Goal: Task Accomplishment & Management: Complete application form

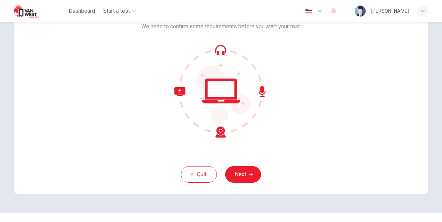
scroll to position [65, 0]
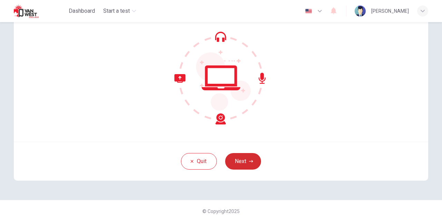
click at [244, 159] on button "Next" at bounding box center [243, 161] width 36 height 17
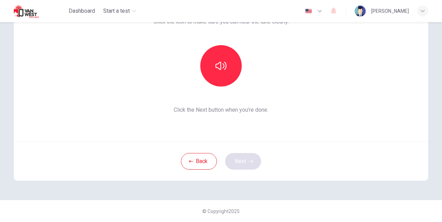
scroll to position [0, 0]
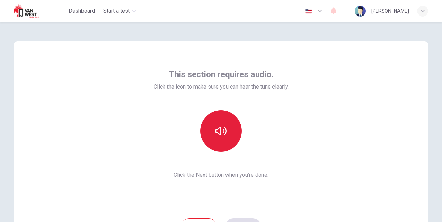
click at [222, 132] on icon "button" at bounding box center [221, 131] width 11 height 11
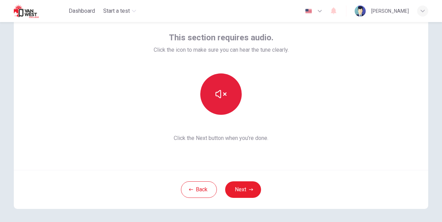
scroll to position [65, 0]
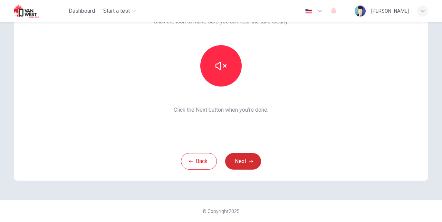
click at [244, 157] on button "Next" at bounding box center [243, 161] width 36 height 17
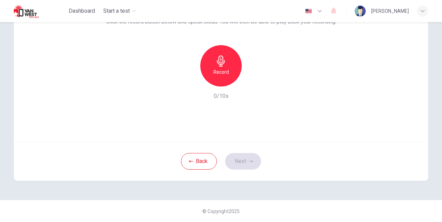
scroll to position [0, 0]
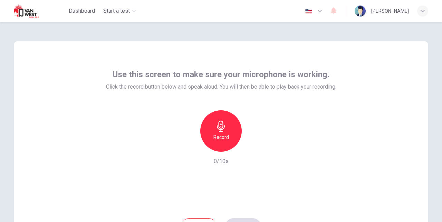
click at [219, 133] on div "Record" at bounding box center [220, 131] width 41 height 41
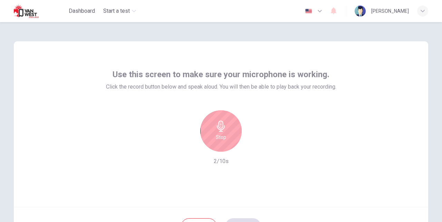
click at [219, 133] on div "Stop" at bounding box center [220, 131] width 41 height 41
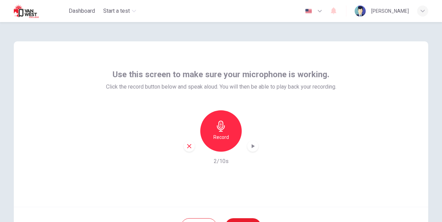
click at [255, 145] on icon "button" at bounding box center [252, 146] width 7 height 7
click at [189, 146] on icon "button" at bounding box center [189, 146] width 4 height 4
click at [226, 124] on div "Record" at bounding box center [220, 131] width 41 height 41
click at [253, 145] on icon "button" at bounding box center [252, 146] width 7 height 7
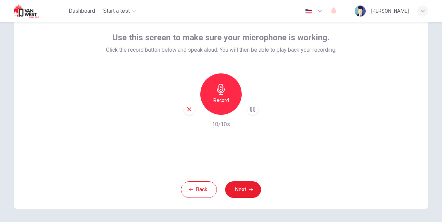
scroll to position [38, 0]
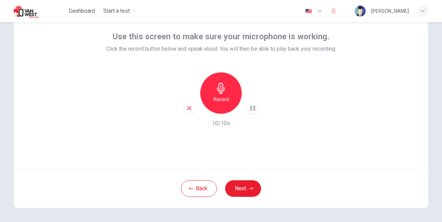
click at [249, 111] on icon "button" at bounding box center [252, 108] width 7 height 7
click at [249, 190] on icon "button" at bounding box center [251, 189] width 4 height 4
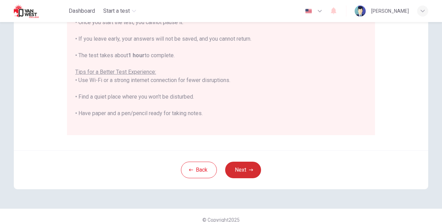
scroll to position [162, 0]
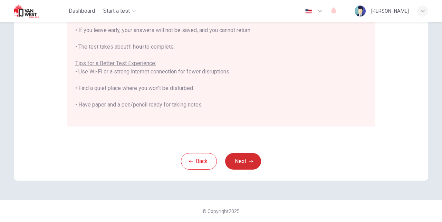
click at [248, 159] on button "Next" at bounding box center [243, 161] width 36 height 17
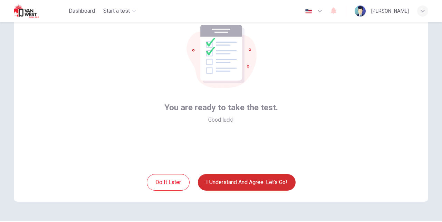
scroll to position [45, 0]
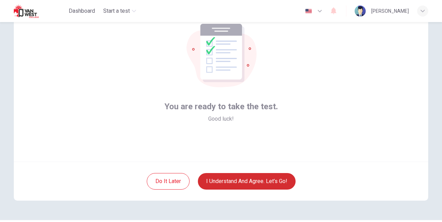
click at [250, 180] on button "I understand and agree. Let’s go!" at bounding box center [247, 181] width 98 height 17
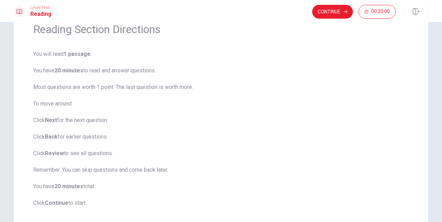
scroll to position [32, 0]
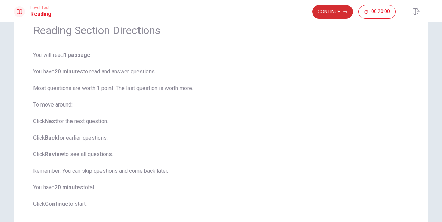
click at [334, 13] on button "Continue" at bounding box center [332, 12] width 41 height 14
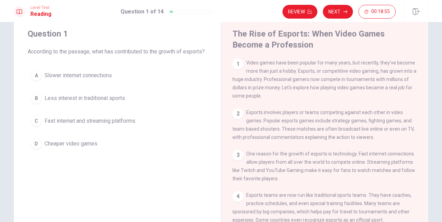
scroll to position [20, 0]
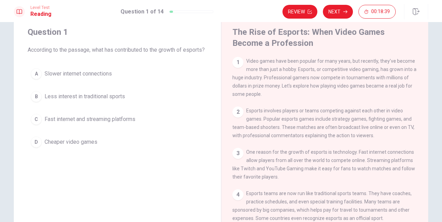
click at [39, 125] on div "C" at bounding box center [36, 119] width 11 height 11
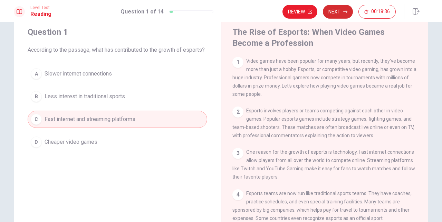
click at [334, 10] on button "Next" at bounding box center [338, 12] width 30 height 14
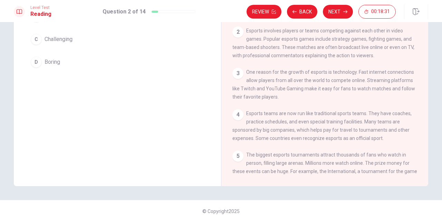
scroll to position [0, 0]
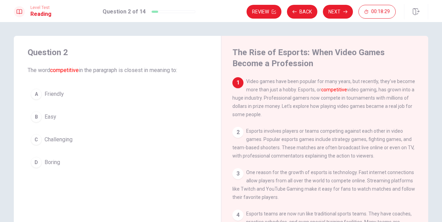
click at [236, 134] on div "2" at bounding box center [237, 132] width 11 height 11
click at [237, 174] on div "3" at bounding box center [237, 174] width 11 height 11
click at [35, 142] on div "C" at bounding box center [36, 139] width 11 height 11
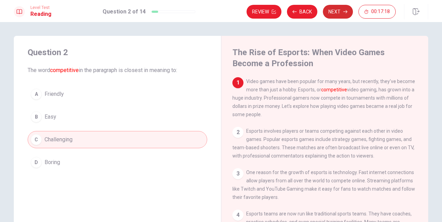
click at [342, 12] on button "Next" at bounding box center [338, 12] width 30 height 14
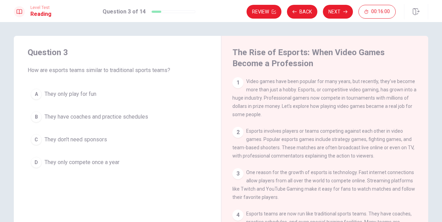
click at [34, 117] on div "B" at bounding box center [36, 117] width 11 height 11
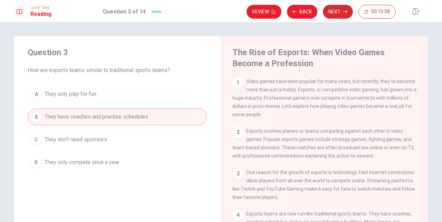
click at [336, 10] on button "Next" at bounding box center [338, 12] width 30 height 14
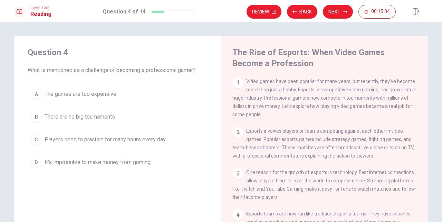
click at [36, 139] on div "C" at bounding box center [36, 139] width 11 height 11
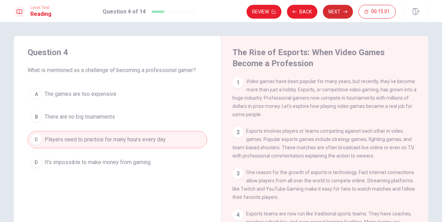
click at [342, 8] on button "Next" at bounding box center [338, 12] width 30 height 14
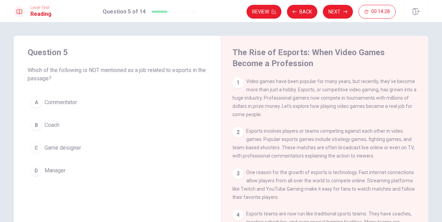
click at [40, 103] on div "A" at bounding box center [36, 102] width 11 height 11
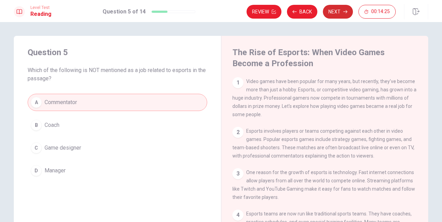
click at [340, 12] on button "Next" at bounding box center [338, 12] width 30 height 14
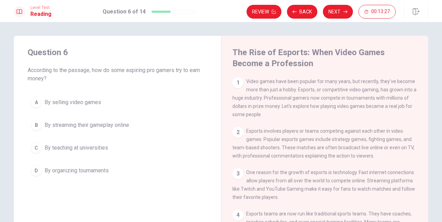
click at [32, 126] on div "B" at bounding box center [36, 125] width 11 height 11
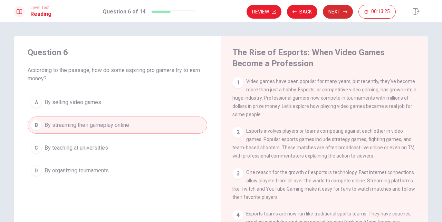
click at [338, 9] on button "Next" at bounding box center [338, 12] width 30 height 14
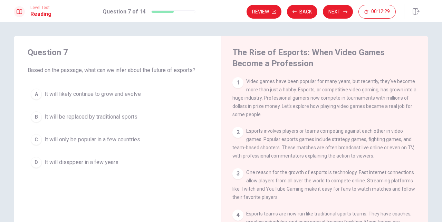
click at [35, 95] on div "A" at bounding box center [36, 94] width 11 height 11
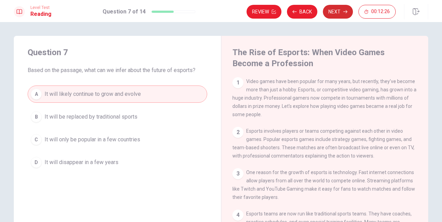
click at [339, 12] on button "Next" at bounding box center [338, 12] width 30 height 14
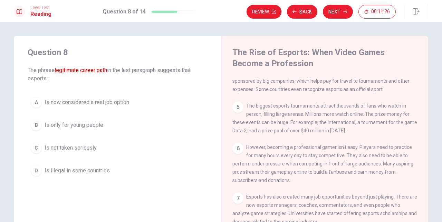
click at [39, 100] on div "A" at bounding box center [36, 102] width 11 height 11
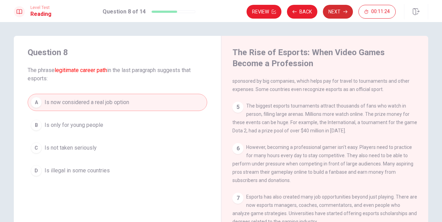
click at [340, 12] on button "Next" at bounding box center [338, 12] width 30 height 14
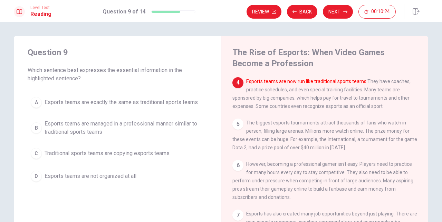
click at [36, 127] on div "B" at bounding box center [36, 128] width 11 height 11
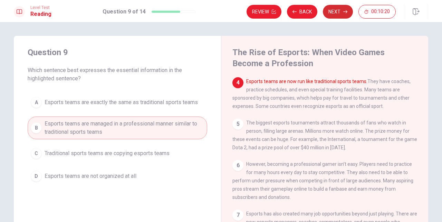
click at [337, 12] on button "Next" at bounding box center [338, 12] width 30 height 14
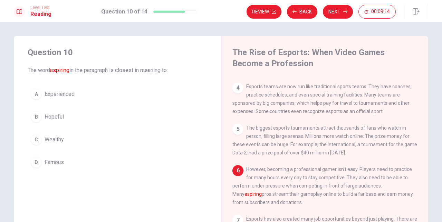
click at [53, 117] on span "Hopeful" at bounding box center [54, 117] width 19 height 8
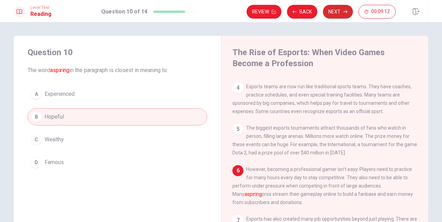
click at [340, 12] on button "Next" at bounding box center [338, 12] width 30 height 14
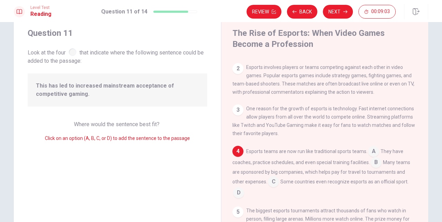
scroll to position [44, 0]
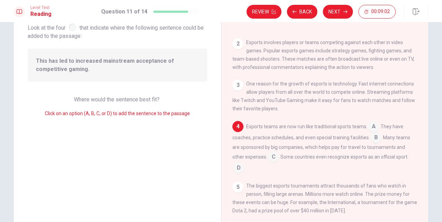
click at [375, 134] on input at bounding box center [376, 138] width 11 height 11
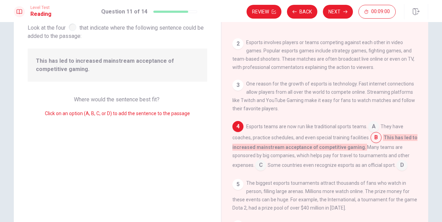
click at [372, 126] on input at bounding box center [373, 127] width 11 height 11
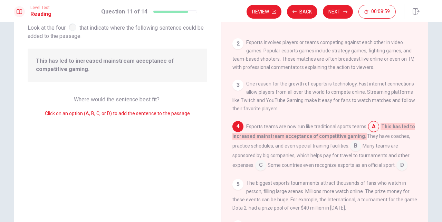
click at [403, 166] on input at bounding box center [402, 166] width 11 height 11
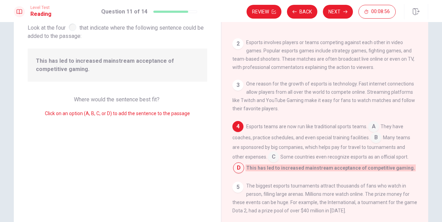
click at [268, 158] on input at bounding box center [273, 157] width 11 height 11
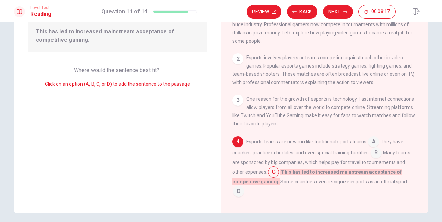
scroll to position [101, 0]
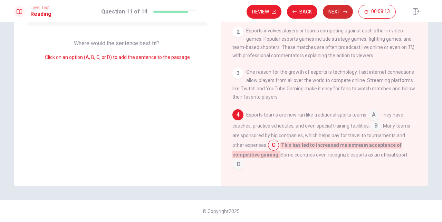
click at [340, 15] on button "Next" at bounding box center [338, 12] width 30 height 14
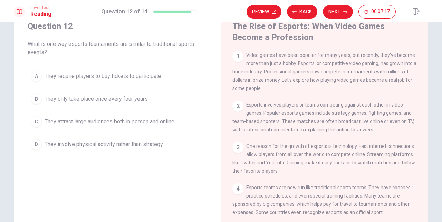
scroll to position [0, 0]
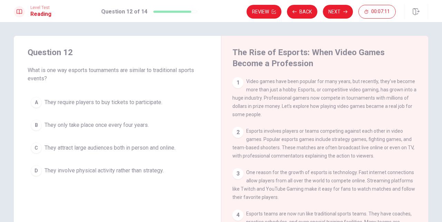
click at [34, 149] on div "C" at bounding box center [36, 148] width 11 height 11
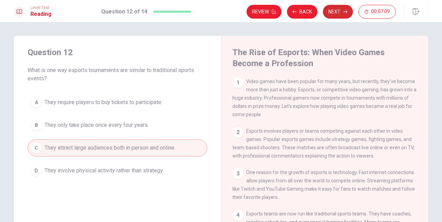
click at [346, 11] on icon "button" at bounding box center [345, 12] width 4 height 4
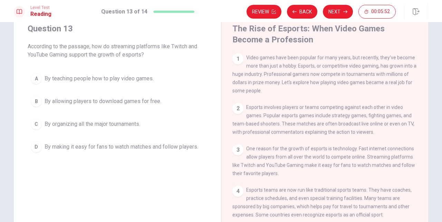
scroll to position [25, 0]
click at [36, 144] on div "D" at bounding box center [36, 146] width 11 height 11
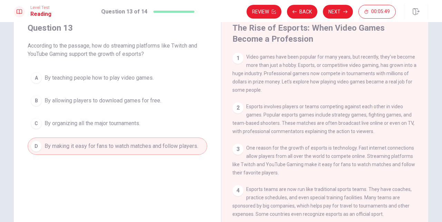
scroll to position [0, 0]
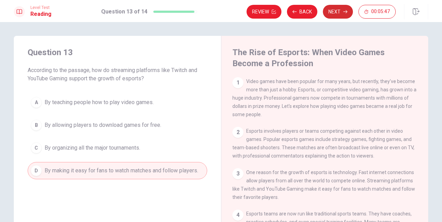
click at [342, 13] on button "Next" at bounding box center [338, 12] width 30 height 14
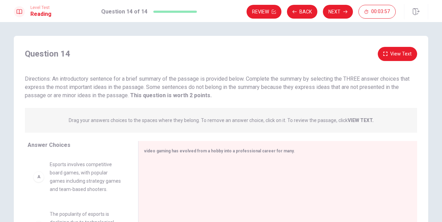
click at [395, 55] on button "View Text" at bounding box center [397, 54] width 39 height 14
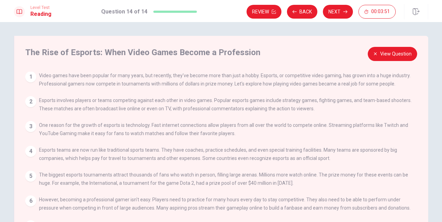
click at [27, 76] on div "1" at bounding box center [30, 77] width 11 height 11
click at [31, 77] on div "1" at bounding box center [30, 77] width 11 height 11
click at [375, 51] on button "View Question" at bounding box center [392, 54] width 49 height 14
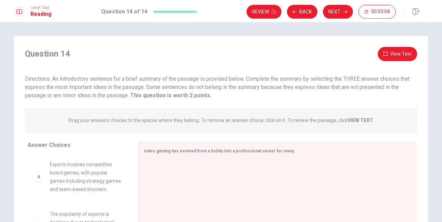
scroll to position [57, 0]
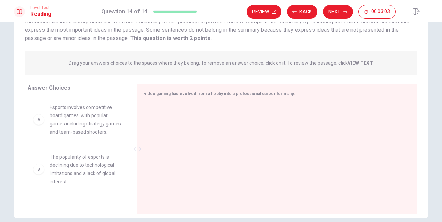
click at [181, 96] on span "video gaming has evolved from a hobby into a professional career for many." at bounding box center [219, 94] width 151 height 5
click at [283, 94] on span "video gaming has evolved from a hobby into a professional career for many." at bounding box center [219, 94] width 151 height 5
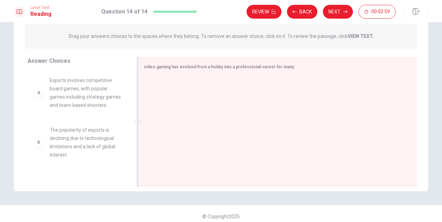
scroll to position [86, 0]
click at [189, 114] on div at bounding box center [275, 121] width 262 height 93
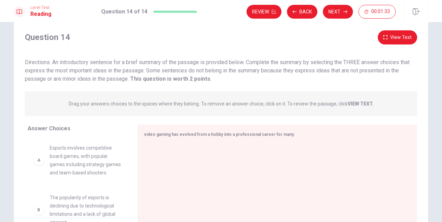
scroll to position [0, 0]
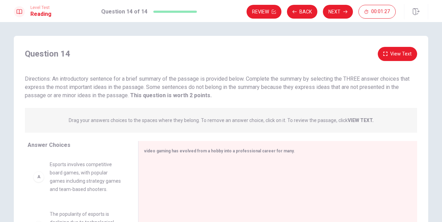
click at [37, 177] on div "A" at bounding box center [38, 177] width 11 height 11
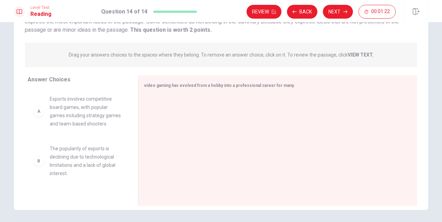
scroll to position [68, 0]
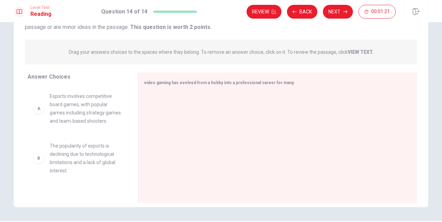
click at [105, 112] on span "Esports involves competitive board games, with popular games including strategy…" at bounding box center [86, 108] width 72 height 33
click at [39, 109] on div "A" at bounding box center [38, 108] width 11 height 11
click at [279, 83] on span "video gaming has evolved from a hobby into a professional career for many." at bounding box center [219, 82] width 151 height 5
click at [235, 106] on div at bounding box center [275, 139] width 262 height 93
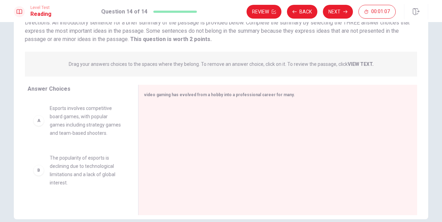
scroll to position [58, 0]
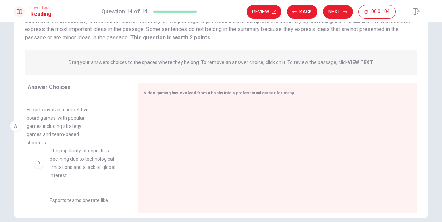
drag, startPoint x: 83, startPoint y: 121, endPoint x: 62, endPoint y: 125, distance: 21.0
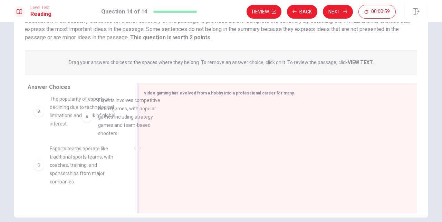
scroll to position [0, 0]
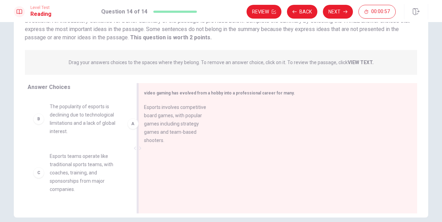
drag, startPoint x: 62, startPoint y: 125, endPoint x: 164, endPoint y: 133, distance: 102.9
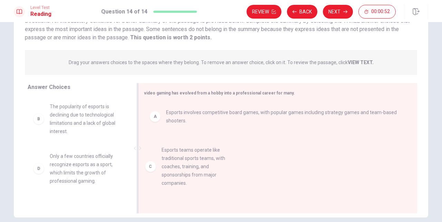
drag, startPoint x: 66, startPoint y: 174, endPoint x: 183, endPoint y: 166, distance: 117.3
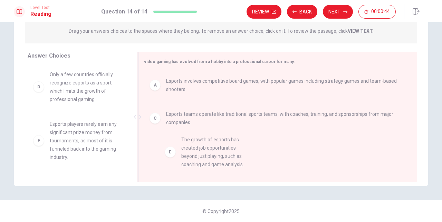
scroll to position [13, 0]
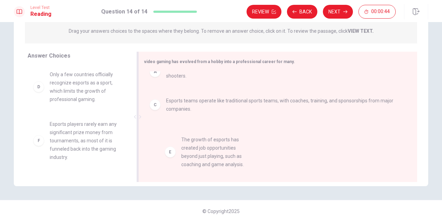
drag, startPoint x: 80, startPoint y: 128, endPoint x: 217, endPoint y: 144, distance: 137.0
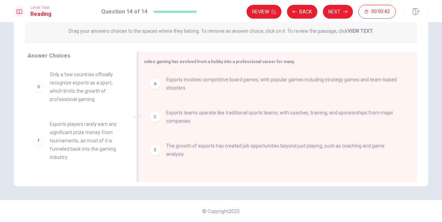
scroll to position [0, 0]
click at [344, 12] on icon "button" at bounding box center [345, 12] width 4 height 4
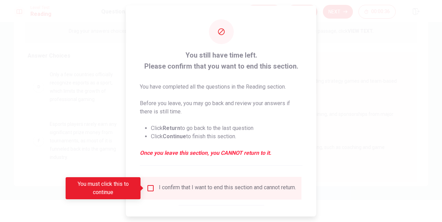
click at [150, 189] on input "You must click this to continue" at bounding box center [150, 188] width 8 height 8
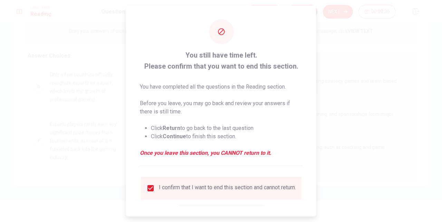
scroll to position [35, 0]
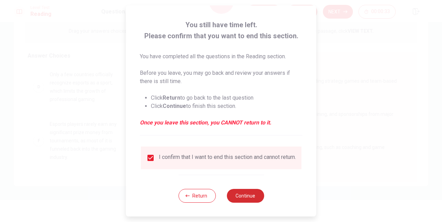
click at [250, 199] on button "Continue" at bounding box center [245, 196] width 37 height 14
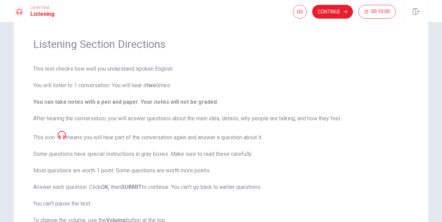
scroll to position [0, 0]
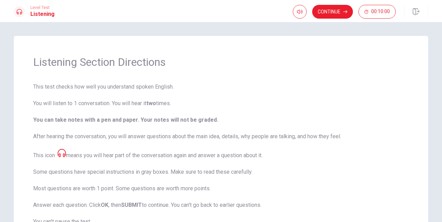
click at [62, 155] on icon at bounding box center [62, 153] width 8 height 8
click at [63, 154] on icon at bounding box center [62, 153] width 8 height 8
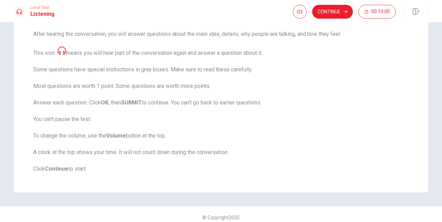
scroll to position [109, 0]
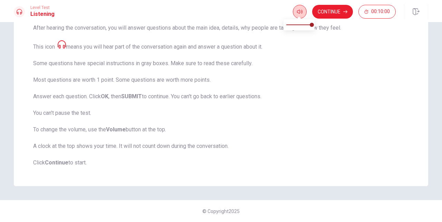
click at [301, 8] on button "button" at bounding box center [300, 12] width 14 height 14
type input "0.7"
click at [305, 26] on span at bounding box center [304, 25] width 4 height 4
click at [331, 12] on button "Continue" at bounding box center [332, 12] width 41 height 14
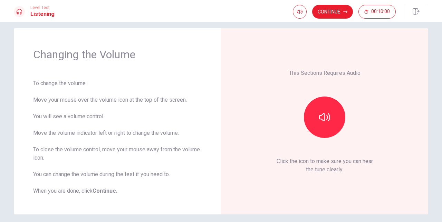
scroll to position [7, 0]
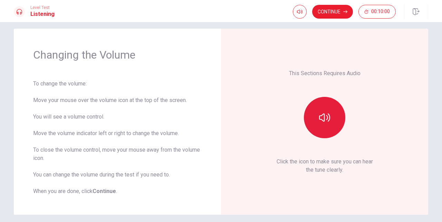
click at [321, 116] on icon "button" at bounding box center [324, 117] width 11 height 11
click at [328, 118] on icon "button" at bounding box center [324, 117] width 11 height 11
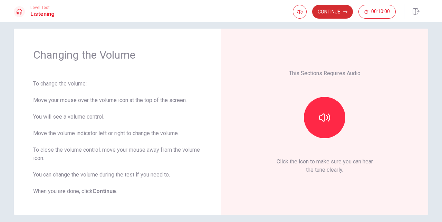
click at [329, 6] on button "Continue" at bounding box center [332, 12] width 41 height 14
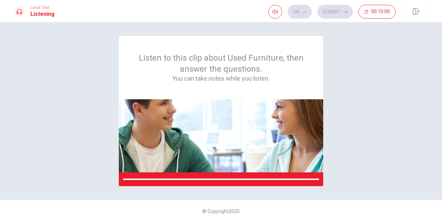
scroll to position [0, 0]
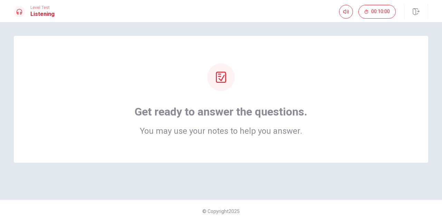
click at [222, 77] on icon at bounding box center [221, 77] width 11 height 11
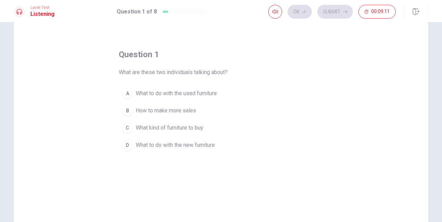
scroll to position [8, 0]
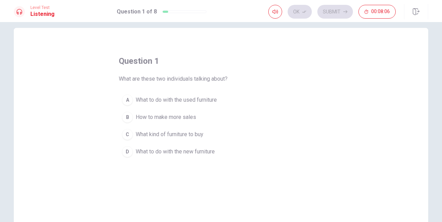
click at [128, 98] on div "A" at bounding box center [127, 100] width 11 height 11
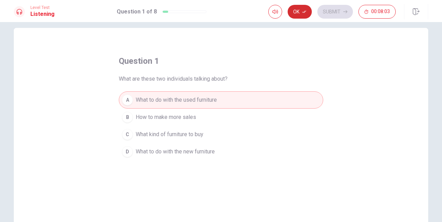
click at [305, 13] on icon "button" at bounding box center [304, 12] width 4 height 4
click at [334, 9] on button "Submit" at bounding box center [335, 12] width 36 height 14
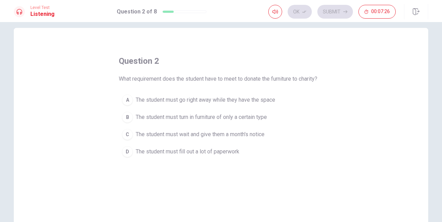
click at [128, 132] on div "C" at bounding box center [127, 134] width 11 height 11
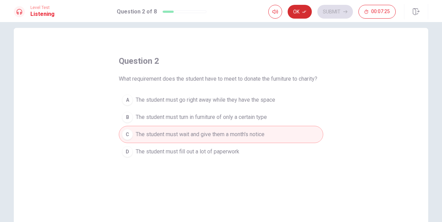
click at [299, 13] on button "Ok" at bounding box center [300, 12] width 24 height 14
click at [337, 9] on button "Submit" at bounding box center [335, 12] width 36 height 14
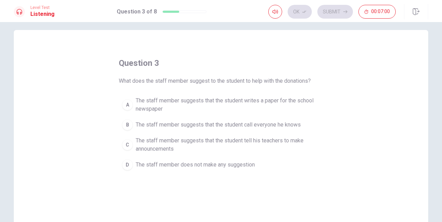
scroll to position [0, 0]
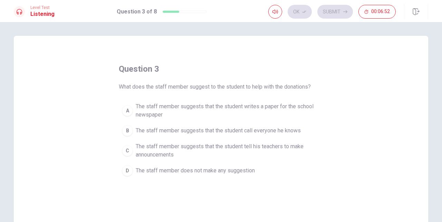
click at [128, 109] on div "A" at bounding box center [127, 110] width 11 height 11
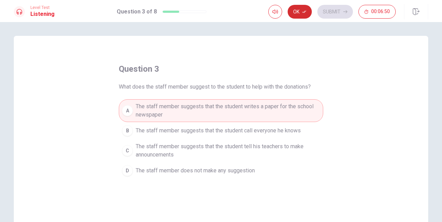
click at [297, 8] on button "Ok" at bounding box center [300, 12] width 24 height 14
click at [339, 8] on button "Submit" at bounding box center [335, 12] width 36 height 14
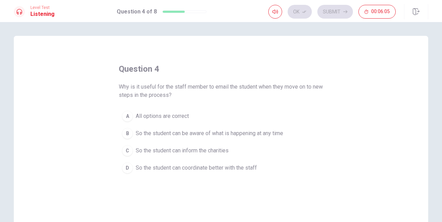
click at [128, 118] on div "A" at bounding box center [127, 116] width 11 height 11
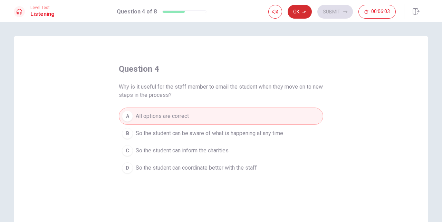
click at [301, 14] on button "Ok" at bounding box center [300, 12] width 24 height 14
click at [335, 13] on button "Submit" at bounding box center [335, 12] width 36 height 14
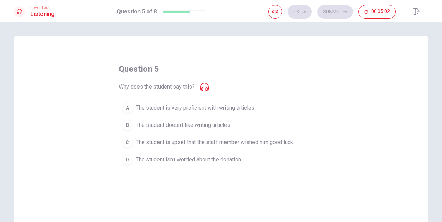
click at [203, 87] on icon at bounding box center [204, 87] width 8 height 8
click at [127, 124] on div "B" at bounding box center [127, 125] width 11 height 11
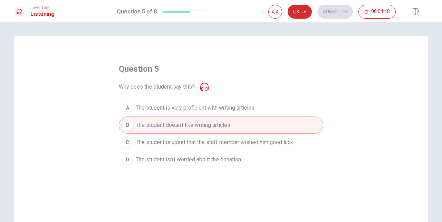
click at [301, 10] on button "Ok" at bounding box center [300, 12] width 24 height 14
click at [335, 7] on button "Submit" at bounding box center [335, 12] width 36 height 14
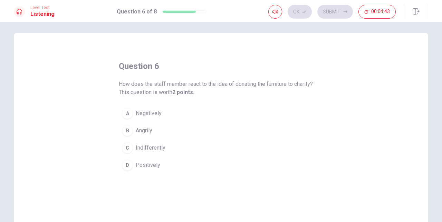
scroll to position [2, 0]
click at [129, 114] on div "A" at bounding box center [127, 113] width 11 height 11
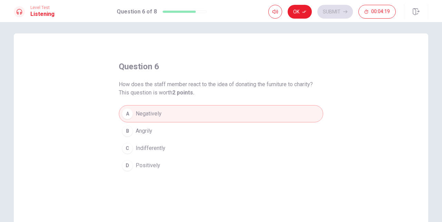
click at [128, 128] on div "B" at bounding box center [127, 131] width 11 height 11
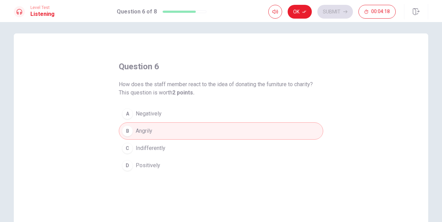
click at [111, 143] on div "question 6 How does the staff member react to the idea of donating the furnitur…" at bounding box center [221, 154] width 415 height 240
click at [132, 164] on button "D Positively" at bounding box center [221, 165] width 204 height 17
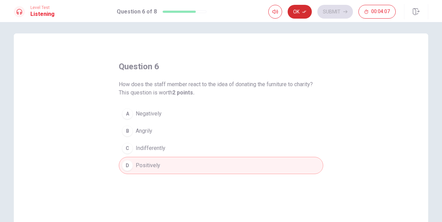
click at [304, 13] on icon "button" at bounding box center [304, 12] width 4 height 4
click at [343, 11] on button "Submit" at bounding box center [335, 12] width 36 height 14
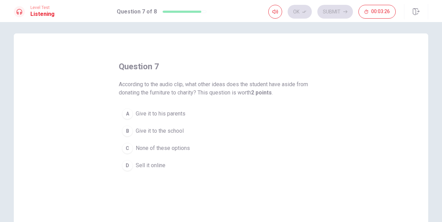
click at [128, 151] on div "C" at bounding box center [127, 148] width 11 height 11
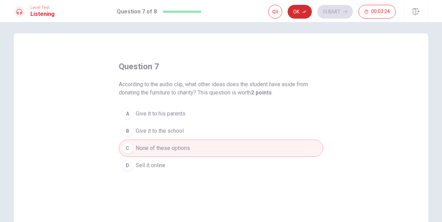
click at [305, 11] on icon "button" at bounding box center [304, 12] width 4 height 4
click at [343, 10] on icon "button" at bounding box center [345, 12] width 4 height 4
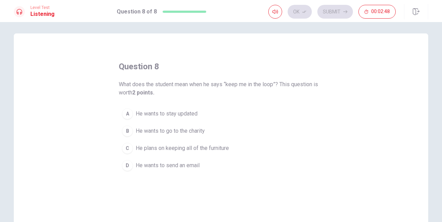
click at [160, 111] on span "He wants to stay updated" at bounding box center [167, 114] width 62 height 8
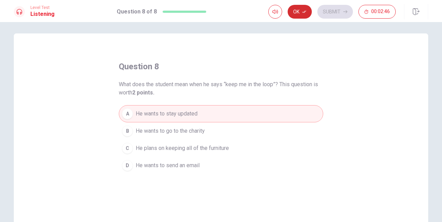
click at [303, 8] on button "Ok" at bounding box center [300, 12] width 24 height 14
click at [326, 11] on button "Submit" at bounding box center [335, 12] width 36 height 14
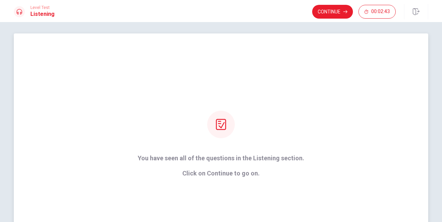
click at [222, 137] on div at bounding box center [221, 125] width 28 height 28
click at [221, 127] on icon at bounding box center [221, 124] width 10 height 11
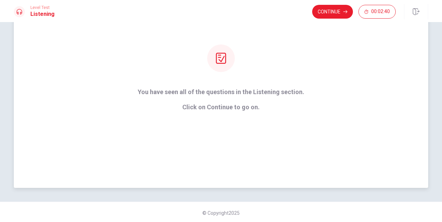
scroll to position [70, 0]
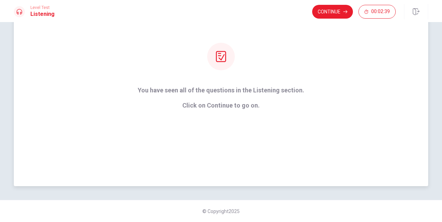
click at [222, 58] on icon at bounding box center [221, 56] width 11 height 11
click at [339, 13] on button "Continue" at bounding box center [332, 12] width 41 height 14
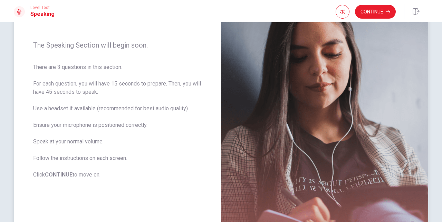
scroll to position [76, 0]
click at [377, 10] on button "Continue" at bounding box center [375, 12] width 41 height 14
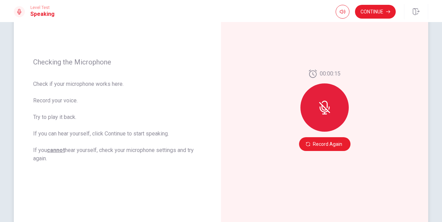
click at [325, 113] on icon at bounding box center [324, 110] width 9 height 6
click at [317, 150] on button "Record Again" at bounding box center [324, 144] width 51 height 14
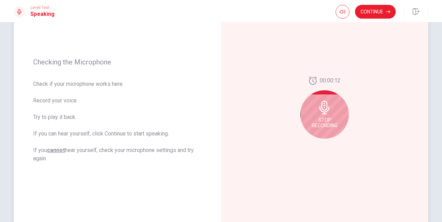
click at [325, 113] on icon at bounding box center [325, 108] width 14 height 14
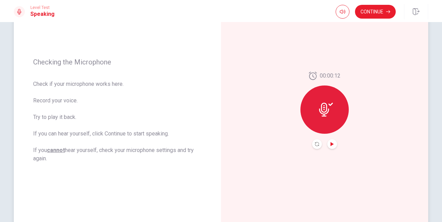
click at [331, 146] on icon "Play Audio" at bounding box center [332, 144] width 3 height 4
click at [319, 143] on button "Record Again" at bounding box center [317, 145] width 10 height 10
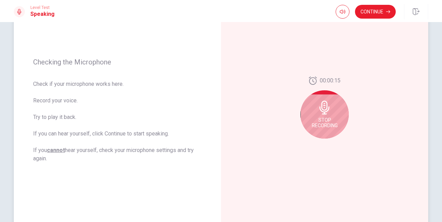
click at [328, 114] on icon at bounding box center [325, 108] width 14 height 14
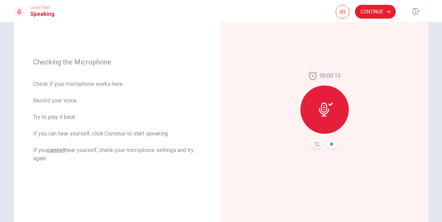
click at [316, 143] on icon "Record Again" at bounding box center [317, 144] width 4 height 4
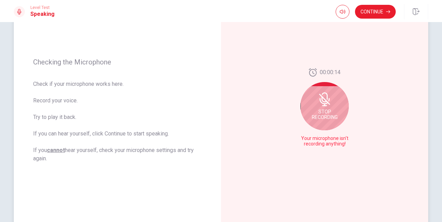
click at [327, 105] on icon at bounding box center [325, 100] width 14 height 14
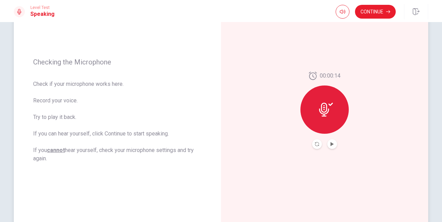
click at [327, 105] on icon at bounding box center [326, 110] width 14 height 14
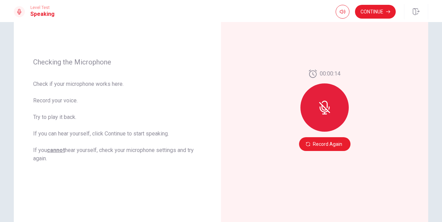
click at [332, 147] on button "Record Again" at bounding box center [324, 144] width 51 height 14
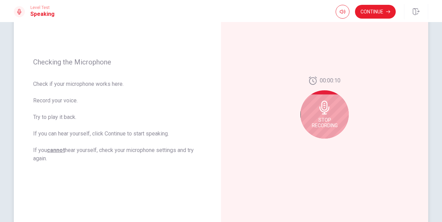
click at [324, 107] on icon at bounding box center [325, 108] width 14 height 14
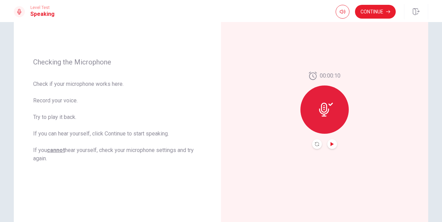
click at [333, 143] on icon "Play Audio" at bounding box center [332, 144] width 4 height 4
click at [330, 100] on div at bounding box center [325, 110] width 48 height 48
click at [315, 145] on icon "Record Again" at bounding box center [317, 144] width 4 height 4
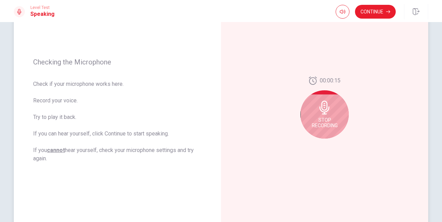
click at [325, 104] on icon at bounding box center [325, 108] width 10 height 14
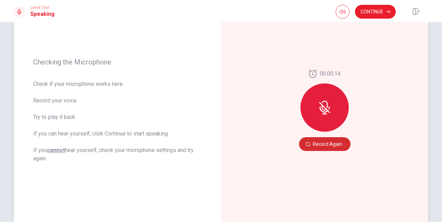
click at [333, 146] on button "Record Again" at bounding box center [324, 144] width 51 height 14
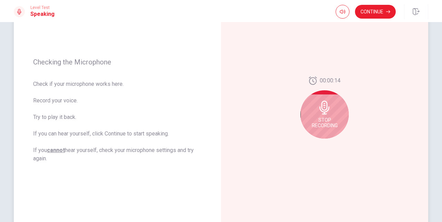
click at [322, 124] on span "Stop Recording" at bounding box center [325, 122] width 26 height 11
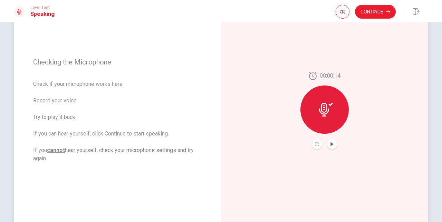
click at [322, 124] on div at bounding box center [325, 110] width 48 height 48
click at [320, 145] on button "Record Again" at bounding box center [317, 145] width 10 height 10
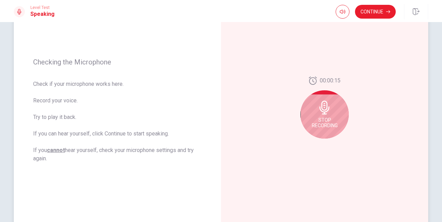
click at [325, 106] on icon at bounding box center [325, 108] width 10 height 14
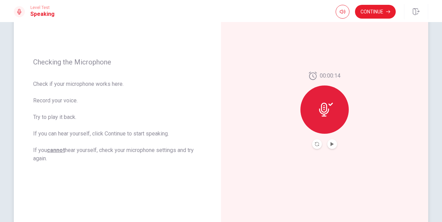
click at [325, 106] on icon at bounding box center [324, 110] width 10 height 14
click at [332, 143] on icon "Play Audio" at bounding box center [332, 144] width 4 height 4
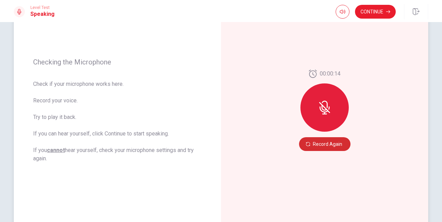
click at [315, 143] on button "Record Again" at bounding box center [324, 144] width 51 height 14
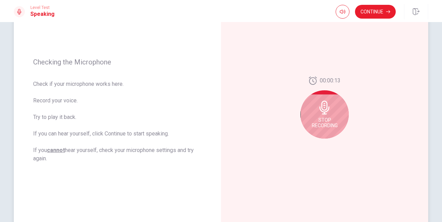
click at [321, 123] on span "Stop Recording" at bounding box center [325, 122] width 26 height 11
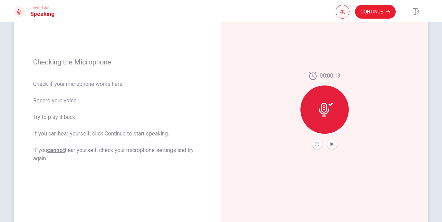
click at [321, 123] on div at bounding box center [325, 110] width 48 height 48
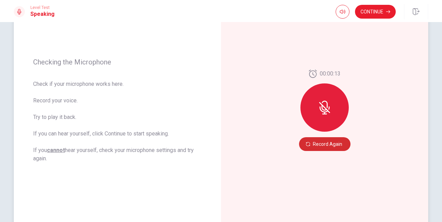
click at [330, 145] on button "Record Again" at bounding box center [324, 144] width 51 height 14
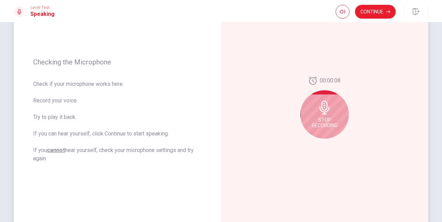
click at [323, 117] on div "Stop Recording" at bounding box center [325, 114] width 48 height 48
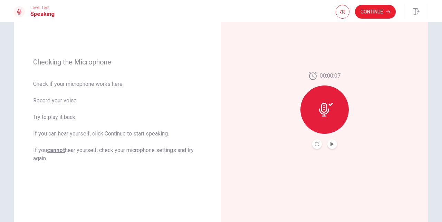
click at [333, 148] on button "Play Audio" at bounding box center [332, 145] width 10 height 10
click at [372, 13] on button "Continue" at bounding box center [375, 12] width 41 height 14
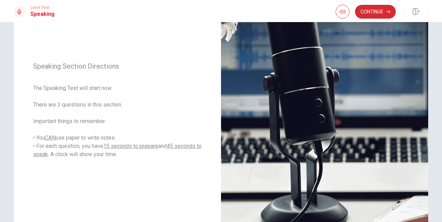
click at [367, 11] on button "Continue" at bounding box center [375, 12] width 41 height 14
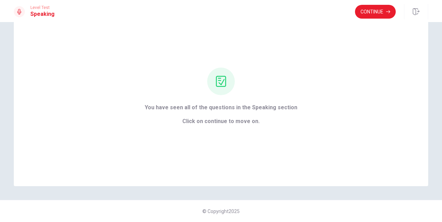
scroll to position [29, 0]
click at [367, 11] on button "Continue" at bounding box center [375, 12] width 41 height 14
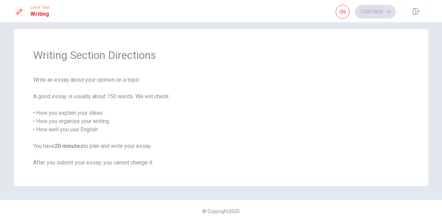
scroll to position [7, 0]
click at [370, 14] on button "Continue" at bounding box center [375, 12] width 41 height 14
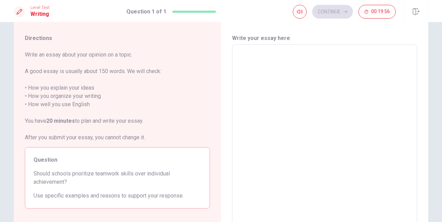
scroll to position [16, 0]
click at [273, 56] on textarea at bounding box center [324, 140] width 175 height 180
type textarea "I"
type textarea "x"
type textarea "I"
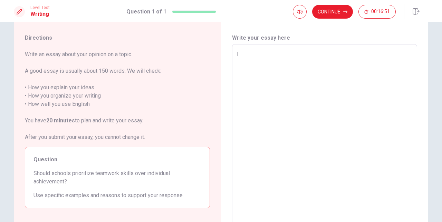
type textarea "x"
type textarea "I t"
type textarea "x"
type textarea "I th"
type textarea "x"
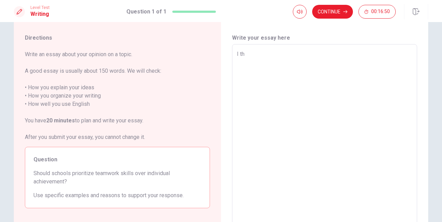
type textarea "I thi"
type textarea "x"
type textarea "I thin"
type textarea "x"
type textarea "I think"
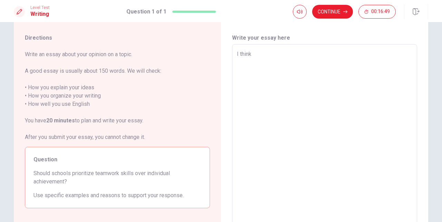
type textarea "x"
type textarea "I think"
type textarea "x"
type textarea "I think s"
type textarea "x"
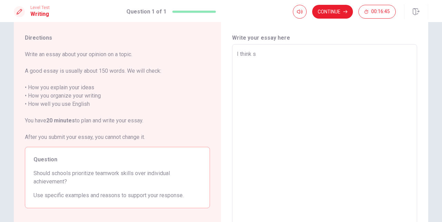
type textarea "I think sc"
type textarea "x"
type textarea "I think sch"
type textarea "x"
type textarea "I think scho"
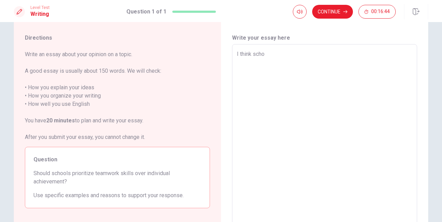
type textarea "x"
type textarea "I think schoo"
type textarea "x"
type textarea "I think school"
type textarea "x"
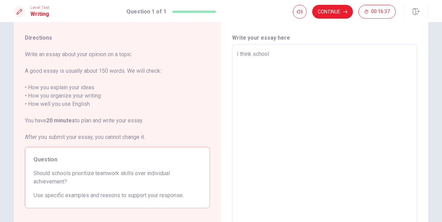
type textarea "I think school"
type textarea "x"
type textarea "I think school s"
type textarea "x"
type textarea "I think school sh"
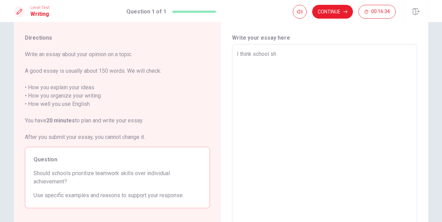
type textarea "x"
type textarea "I think school sho"
type textarea "x"
type textarea "I think school shou"
type textarea "x"
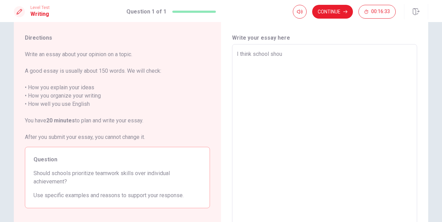
type textarea "I think school shoul"
type textarea "x"
type textarea "I think school should"
type textarea "x"
type textarea "I think school should"
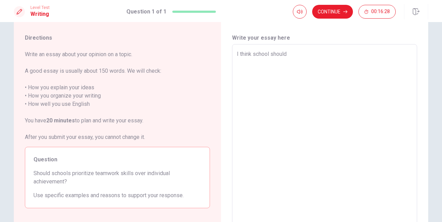
type textarea "x"
type textarea "I think school should f"
type textarea "x"
type textarea "I think school should fo"
type textarea "x"
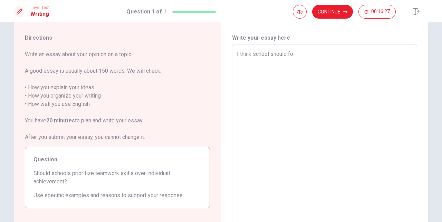
type textarea "I think school should fou"
type textarea "x"
type textarea "I think school should fo"
type textarea "x"
type textarea "I think school should foca"
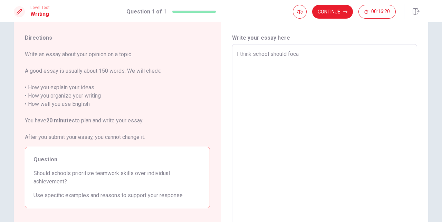
type textarea "x"
type textarea "I think school should focas"
type textarea "x"
type textarea "I think school should focas"
type textarea "x"
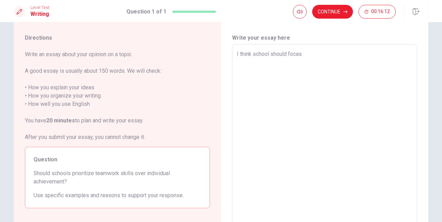
type textarea "I think school should focas m"
type textarea "x"
type textarea "I think school should focas mo"
type textarea "x"
type textarea "I think school should focas mor"
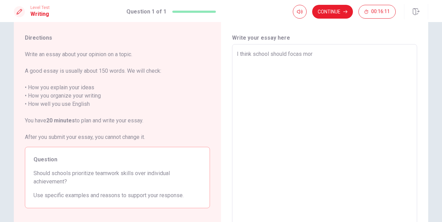
type textarea "x"
type textarea "I think school should focas more"
type textarea "x"
type textarea "I think school should focas more"
type textarea "x"
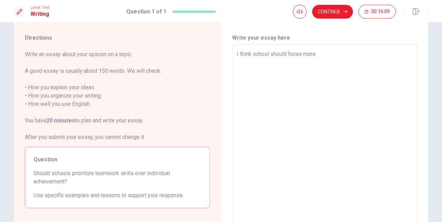
type textarea "I think school should focas more o"
type textarea "x"
type textarea "I think school should focas more on"
type textarea "x"
type textarea "I think school should focas more on"
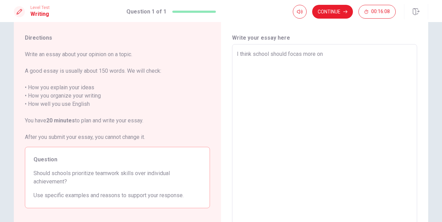
type textarea "x"
type textarea "I think school should focas more on t"
type textarea "x"
type textarea "I think school should focas more on te"
type textarea "x"
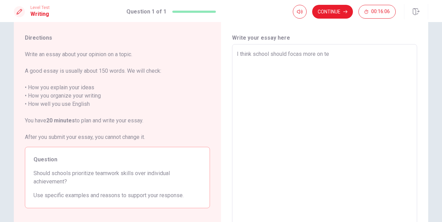
type textarea "I think school should focas more on tee"
type textarea "x"
type textarea "I think school should focas more on teem"
type textarea "x"
type textarea "I think school should focas more on teemw"
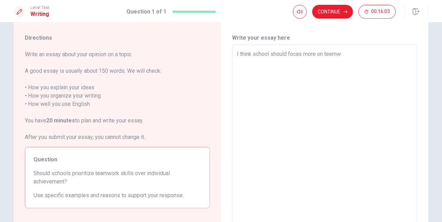
type textarea "x"
type textarea "I think school should focas more on teemwo"
type textarea "x"
type textarea "I think school should focas more on teemwor"
type textarea "x"
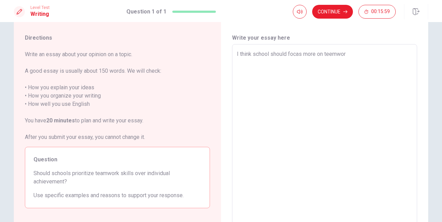
type textarea "I think school should focas more on teemwork"
type textarea "x"
type textarea "I think school should focas more on teemwork"
type textarea "x"
type textarea "I think school should focas more on teemwork s"
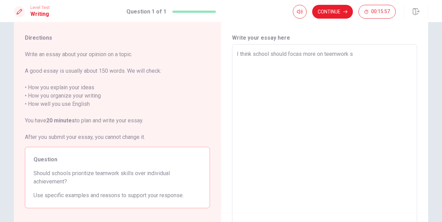
type textarea "x"
type textarea "I think school should focas more on teemwork sk"
type textarea "x"
type textarea "I think school should focas more on teemwork ski"
type textarea "x"
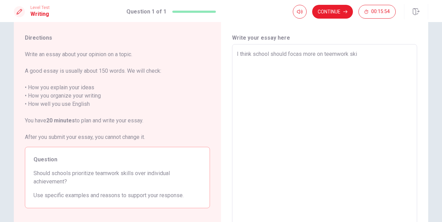
type textarea "I think school should focas more on teemwork skil"
type textarea "x"
type textarea "I think school should focas more on teemwork skill"
type textarea "x"
type textarea "I think school should focas more on teemwork skills"
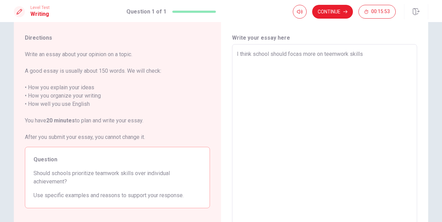
type textarea "x"
type textarea "I think school should focas more on teemwork skills"
type textarea "x"
type textarea "I think school should focas more on teemwork skills t"
type textarea "x"
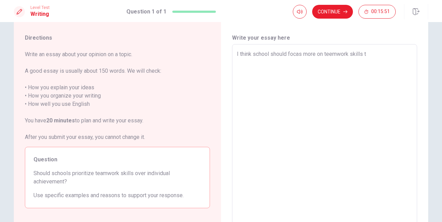
type textarea "I think school should focas more on teemwork skills th"
type textarea "x"
type textarea "I think school should focas more on teemwork skills tha"
type textarea "x"
type textarea "I think school should focas more on teemwork skills than"
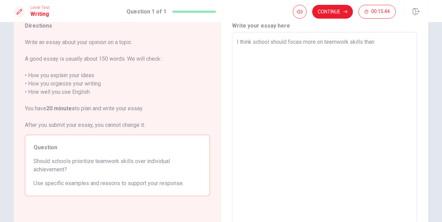
scroll to position [30, 0]
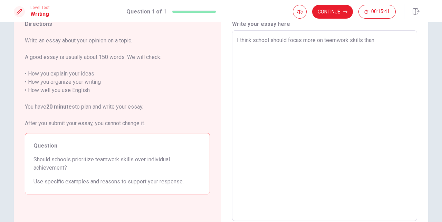
click at [268, 40] on textarea "I think school should focas more on teemwork skills than" at bounding box center [324, 126] width 175 height 180
type textarea "x"
type textarea "I think schoosl should focas more on teemwork skills than"
click at [384, 39] on textarea "I think schoosl should focas more on teemwork skills than" at bounding box center [324, 126] width 175 height 180
type textarea "x"
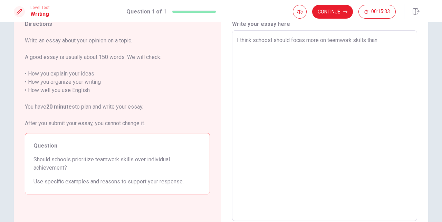
type textarea "I think schoosl should focas more on teemwork skills thani"
type textarea "x"
type textarea "I think schoosl should focas more on teemwork skills thanin"
type textarea "x"
type textarea "I think schoosl should focas more on teemwork skills thanind"
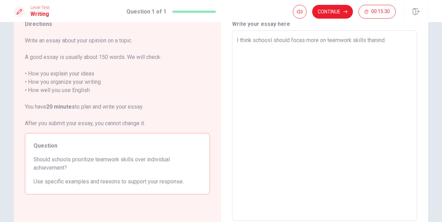
type textarea "x"
type textarea "I think schoosl should focas more on teemwork skills thanindi"
type textarea "x"
type textarea "I think schoosl should focas more on teemwork skills thanindiv"
type textarea "x"
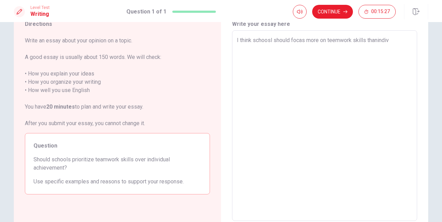
type textarea "I think schoosl should focas more on teemwork skills thanindivi"
type textarea "x"
type textarea "I think schoosl should focas more on teemwork skills thanindivid"
type textarea "x"
type textarea "I think schoosl should focas more on teemwork skills thanindividu"
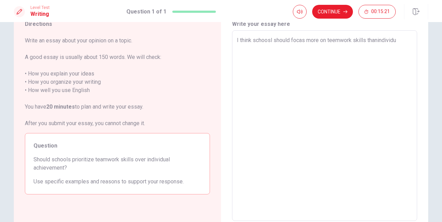
type textarea "x"
type textarea "I think schoosl should focas more on teemwork skills thanindividua"
type textarea "x"
type textarea "I think schoosl should focas more on teemwork skills thanindividual"
type textarea "x"
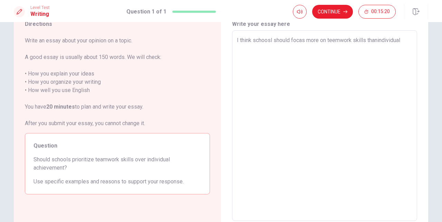
type textarea "I think schoosl should focas more on teemwork skills thanindividual"
type textarea "x"
type textarea "I think schoosl should focas more on teemwork skills thanindividual a"
type textarea "x"
type textarea "I think schoosl should focas more on teemwork skills thanindividual ac"
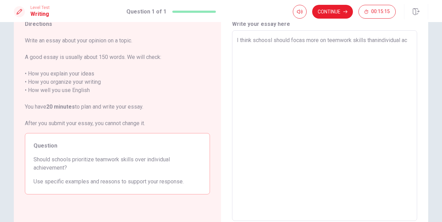
type textarea "x"
type textarea "I think schoosl should focas more on teemwork skills thanindividual ach"
type textarea "x"
type textarea "I think schoosl should focas more on teemwork skills thanindividual achi"
type textarea "x"
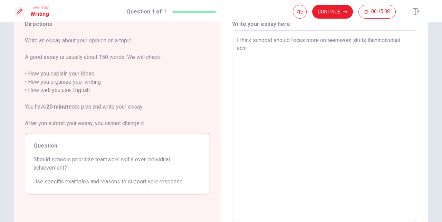
type textarea "I think schoosl should focas more on teemwork skills thanindividual achie"
type textarea "x"
type textarea "I think schoosl should focas more on teemwork skills thanindividual achiev"
type textarea "x"
type textarea "I think schoosl should focas more on teemwork skills thanindividual achieve"
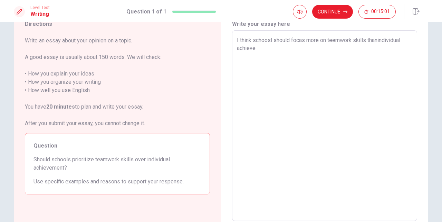
type textarea "x"
type textarea "I think schoosl should focas more on teemwork skills thanindividual achievem"
type textarea "x"
type textarea "I think schoosl should focas more on teemwork skills thanindividual achieveme"
type textarea "x"
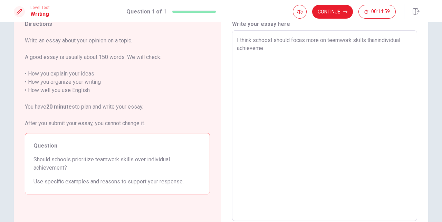
type textarea "I think schoosl should focas more on teemwork skills thanindividual achievemen"
type textarea "x"
type textarea "I think schoosl should focas more on teemwork skills thanindividual achievement"
type textarea "x"
type textarea "I think schoosl should focas more on teemwork skills thanindividual achievement"
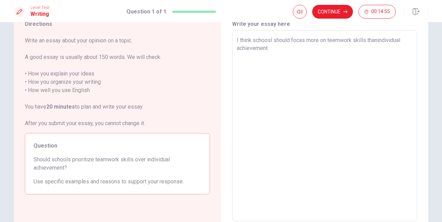
type textarea "x"
type textarea "I think schoosl should focas more on teemwork skills thanindividual achievement"
type textarea "x"
type textarea "I think schoosl should focas more on teemwork skills thanindividual achievement."
type textarea "x"
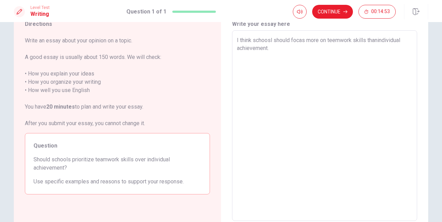
type textarea "I think schoosl should focas more on teemwork skills thanindividual achievement."
type textarea "x"
type textarea "I think schoosl should focas more on teemwork skills thanindividual achievement…"
type textarea "x"
type textarea "I think schoosl should focas more on teemwork skills thanindividual achievement…"
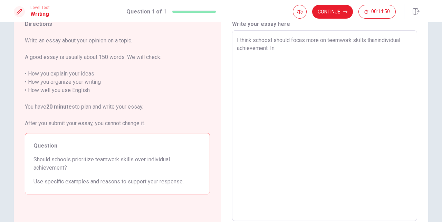
type textarea "x"
type textarea "I think schoosl should focas more on teemwork skills thanindividual achievement…"
type textarea "x"
type textarea "I think schoosl should focas more on teemwork skills thanindividual achievement…"
type textarea "x"
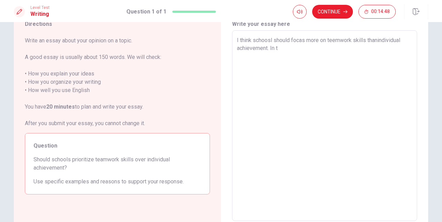
type textarea "I think schoosl should focas more on teemwork skills thanindividual achievement…"
type textarea "x"
type textarea "I think schoosl should focas more on teemwork skills thanindividual achievement…"
type textarea "x"
type textarea "I think schoosl should focas more on teemwork skills thanindividual achievement…"
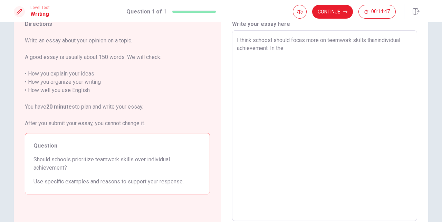
type textarea "x"
type textarea "I think schoosl should focas more on teemwork skills thanindividual achievement…"
type textarea "x"
type textarea "I think schoosl should focas more on teemwork skills thanindividual achievement…"
type textarea "x"
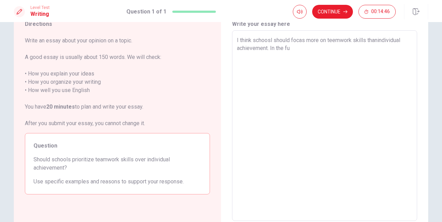
type textarea "I think schoosl should focas more on teemwork skills thanindividual achievement…"
type textarea "x"
type textarea "I think schoosl should focas more on teemwork skills thanindividual achievement…"
type textarea "x"
type textarea "I think schoosl should focas more on teemwork skills thanindividual achievement…"
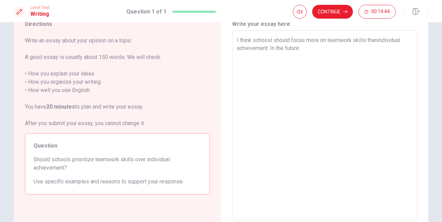
type textarea "x"
type textarea "I think schoosl should focas more on teemwork skills thanindividual achievement…"
type textarea "x"
type textarea "I think schoosl should focas more on teemwork skills thanindividual achievement…"
type textarea "x"
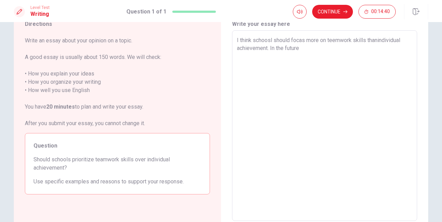
type textarea "I think schoosl should focas more on teemwork skills thanindividual achievement…"
type textarea "x"
type textarea "I think schoosl should focas more on teemwork skills thanindividual achievement…"
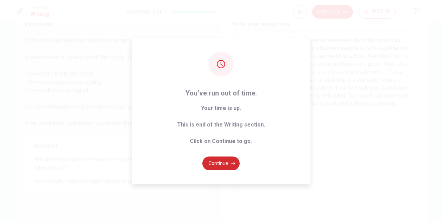
click at [221, 159] on button "Continue" at bounding box center [220, 164] width 37 height 14
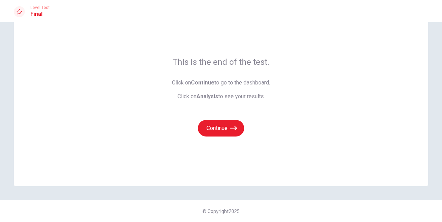
scroll to position [29, 0]
click at [212, 127] on button "Continue" at bounding box center [221, 128] width 46 height 17
